Goal: Transaction & Acquisition: Purchase product/service

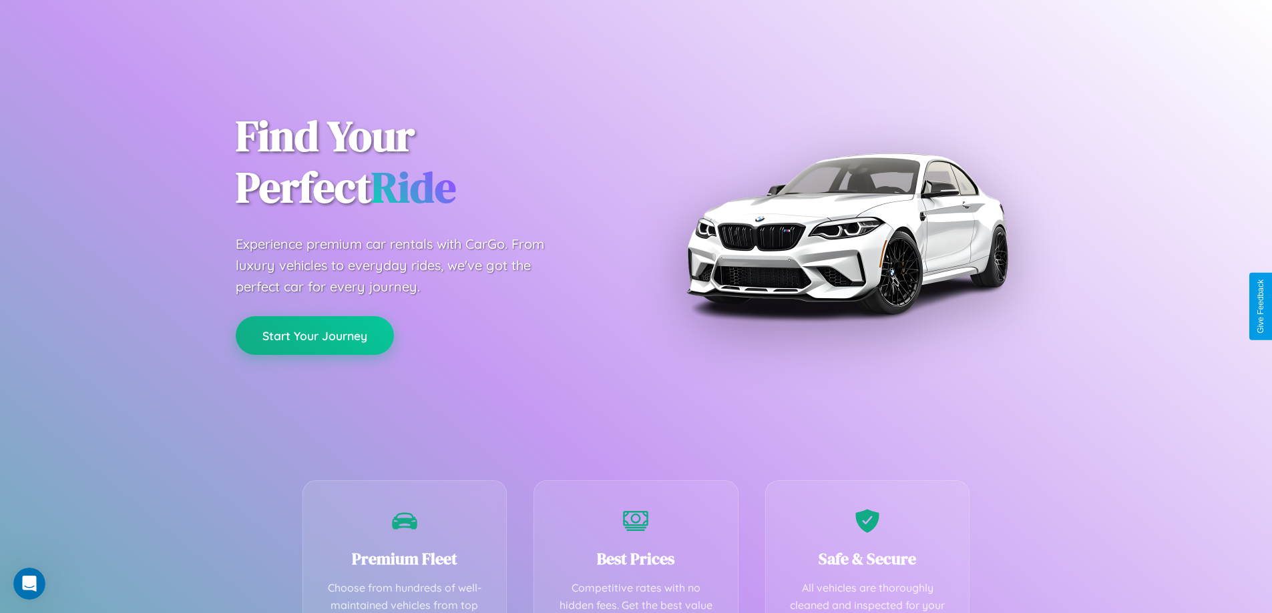
click at [314, 336] on button "Start Your Journey" at bounding box center [315, 335] width 158 height 39
click at [314, 335] on button "Start Your Journey" at bounding box center [315, 335] width 158 height 39
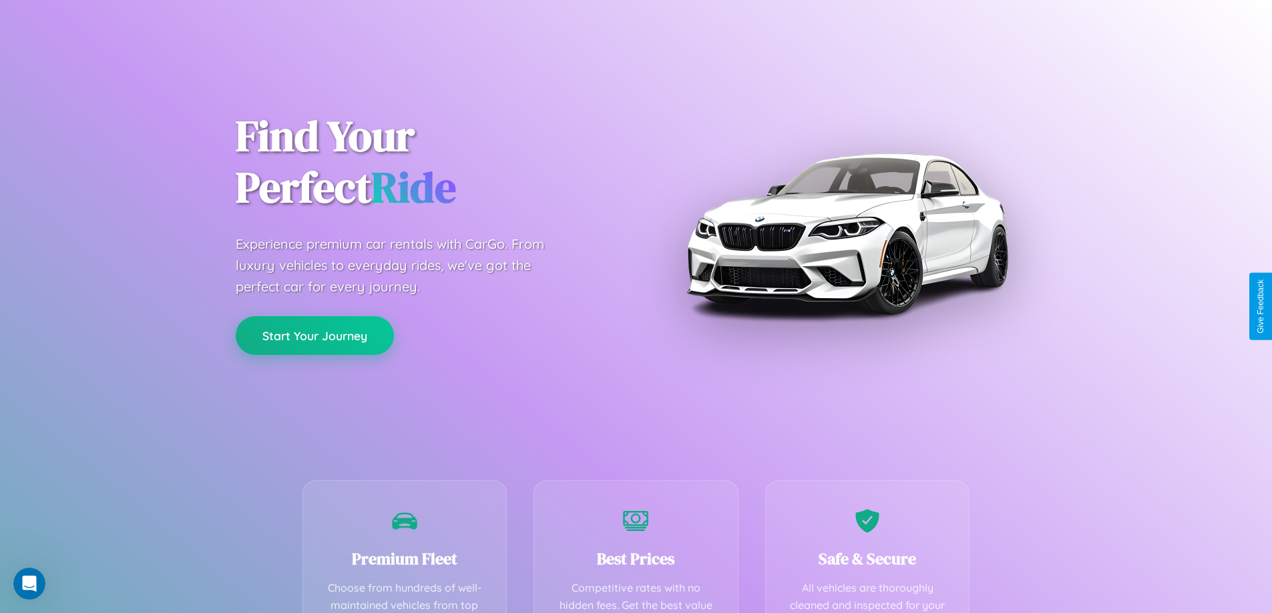
click at [314, 335] on button "Start Your Journey" at bounding box center [315, 335] width 158 height 39
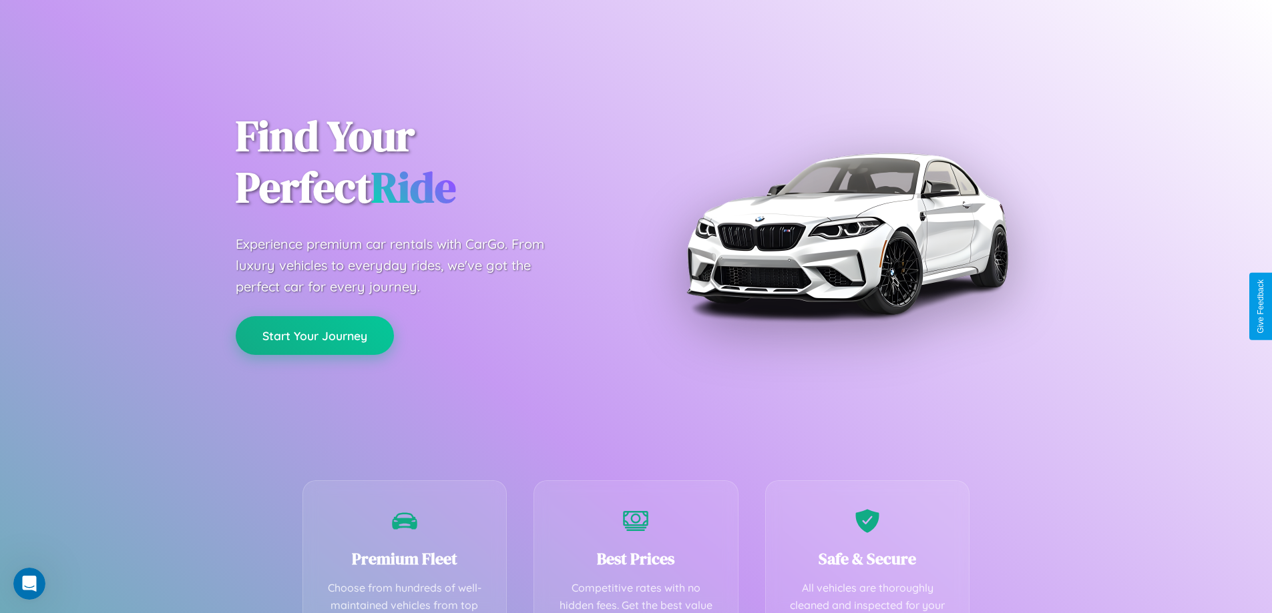
click at [314, 335] on button "Start Your Journey" at bounding box center [315, 335] width 158 height 39
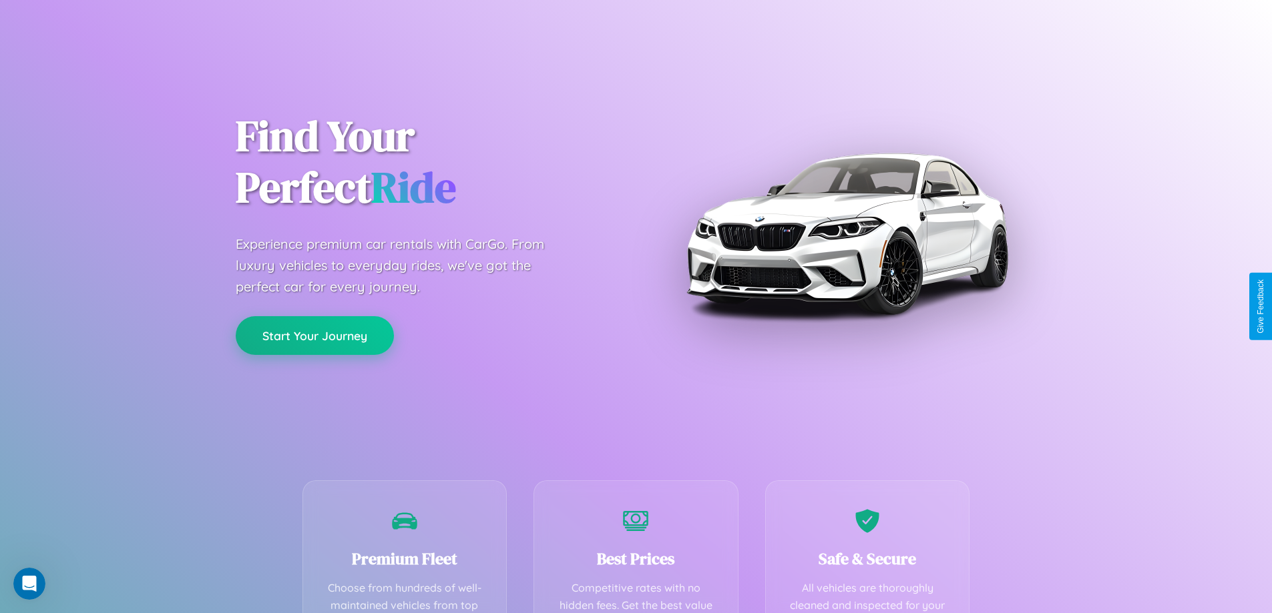
click at [314, 335] on button "Start Your Journey" at bounding box center [315, 335] width 158 height 39
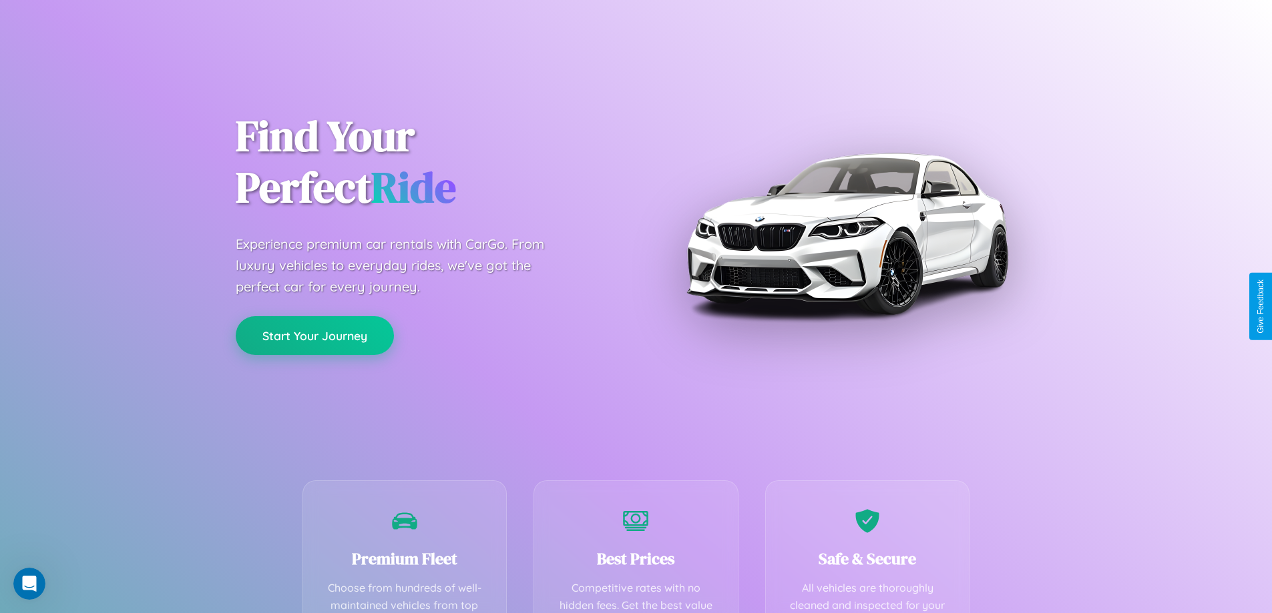
click at [314, 335] on button "Start Your Journey" at bounding box center [315, 335] width 158 height 39
